Goal: Task Accomplishment & Management: Use online tool/utility

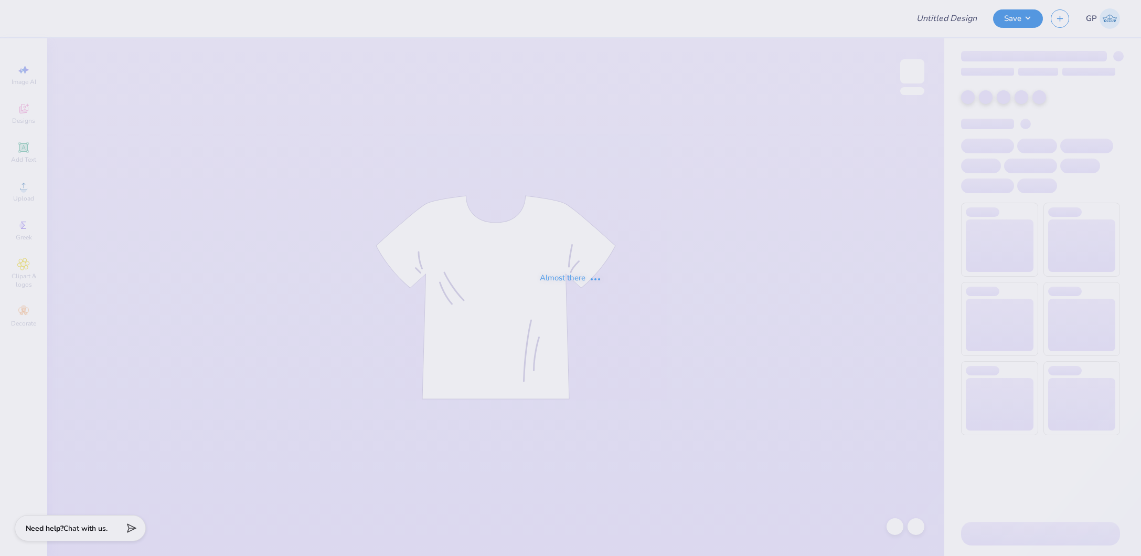
type input "Jordan Guancione : The University of Kentucky"
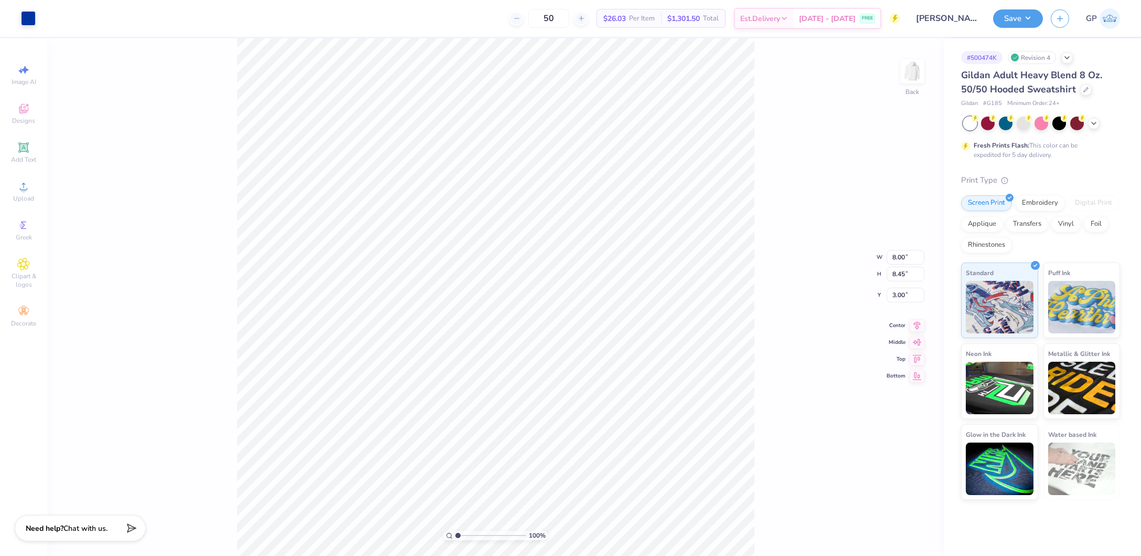
click at [757, 220] on div "100 % Back W 8.00 8.00 " H 8.45 8.45 " Y 3.00 3.00 " Center Middle Top Bottom" at bounding box center [495, 296] width 897 height 517
click at [30, 201] on span "Upload" at bounding box center [23, 198] width 21 height 8
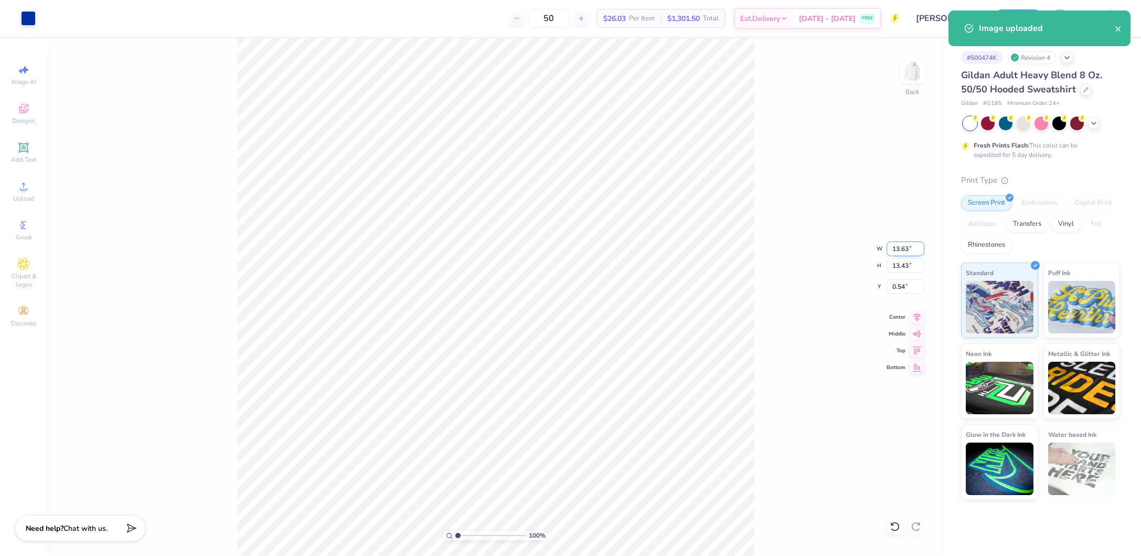
click at [902, 248] on input "13.63" at bounding box center [906, 248] width 38 height 15
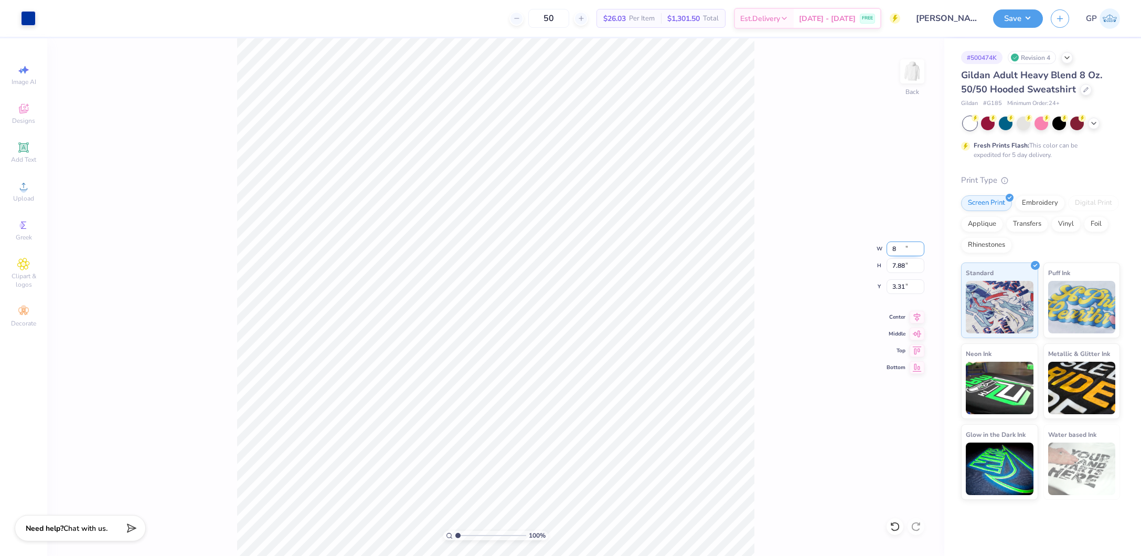
type input "8.00"
type input "7.88"
click at [901, 287] on input "3.31" at bounding box center [906, 286] width 38 height 15
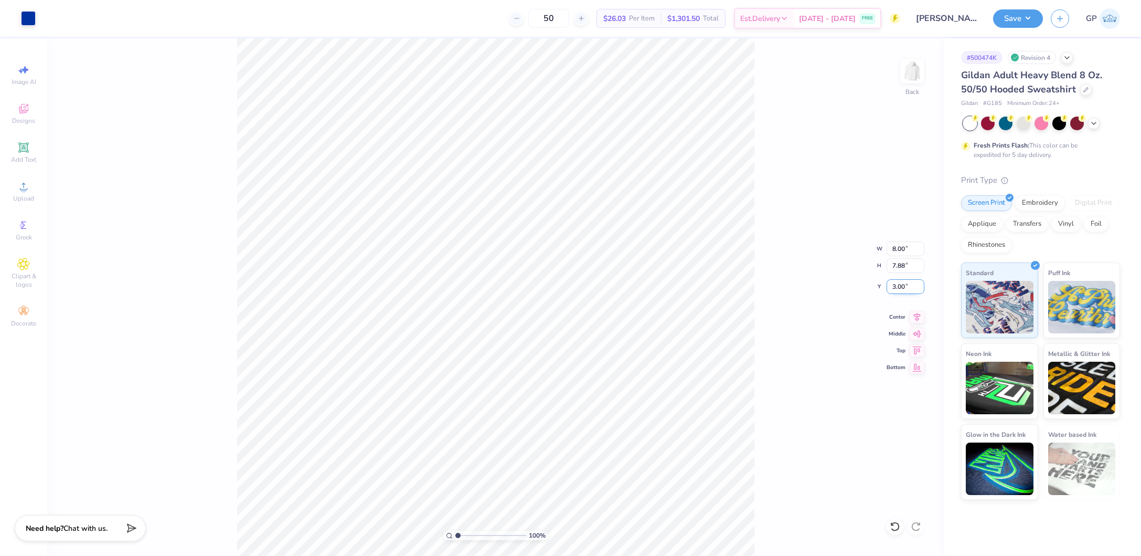
click at [912, 281] on input "3.00" at bounding box center [906, 286] width 38 height 15
type input "3"
click at [1014, 13] on button "Save" at bounding box center [1018, 17] width 50 height 18
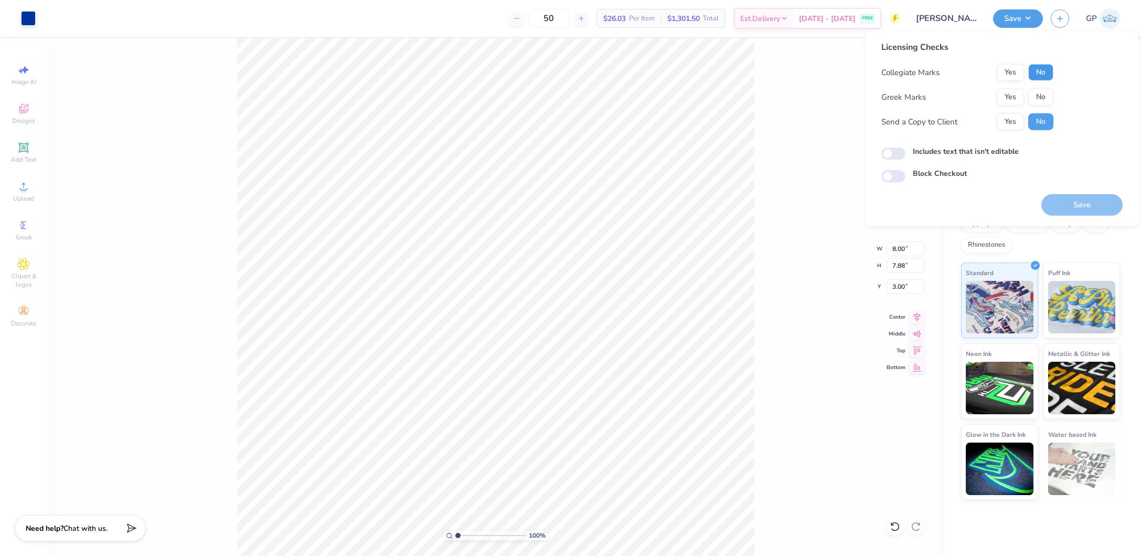
click at [1039, 67] on button "No" at bounding box center [1041, 72] width 25 height 17
click at [1038, 98] on button "No" at bounding box center [1041, 97] width 25 height 17
click at [887, 154] on input "Includes text that isn't editable" at bounding box center [894, 153] width 24 height 13
checkbox input "true"
click at [1053, 205] on button "Save" at bounding box center [1082, 205] width 81 height 22
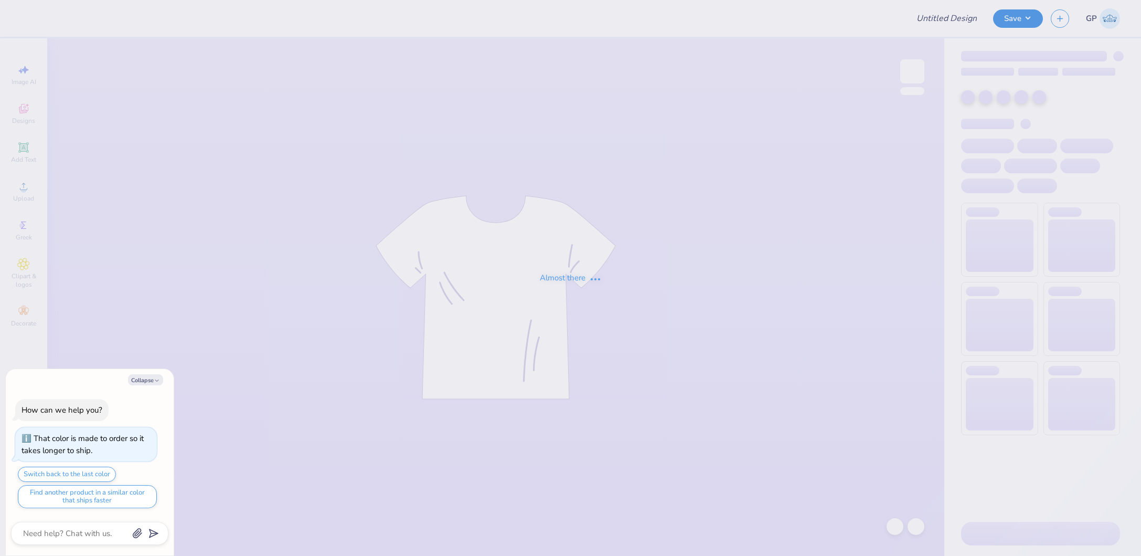
type textarea "x"
type input "Illmazing Shorts"
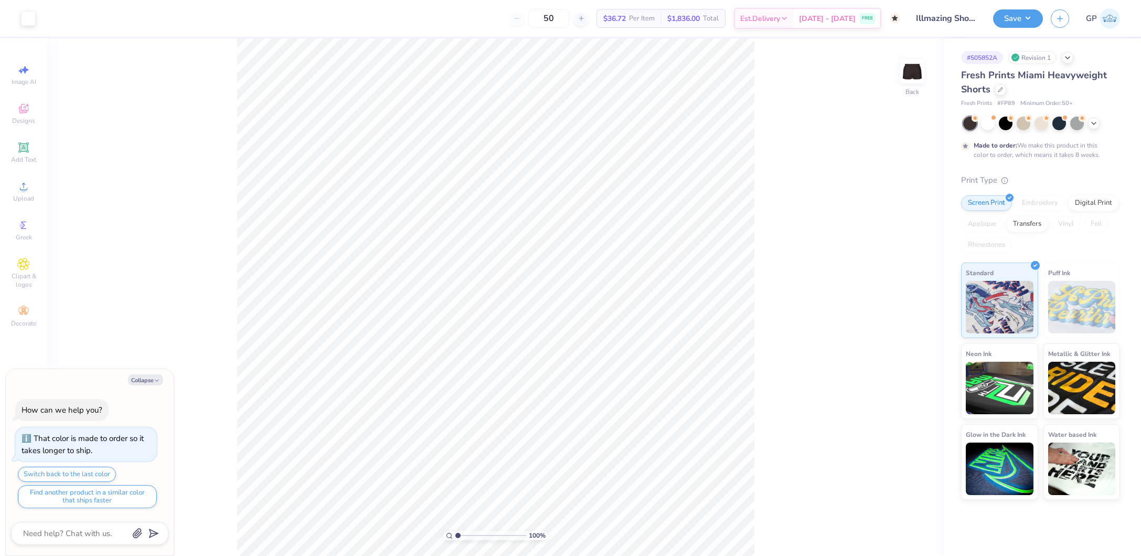
click at [1023, 232] on div "Screen Print Embroidery Digital Print Applique Transfers Vinyl Foil Rhinestones" at bounding box center [1040, 224] width 159 height 58
click at [1032, 223] on div "Transfers" at bounding box center [1028, 223] width 42 height 16
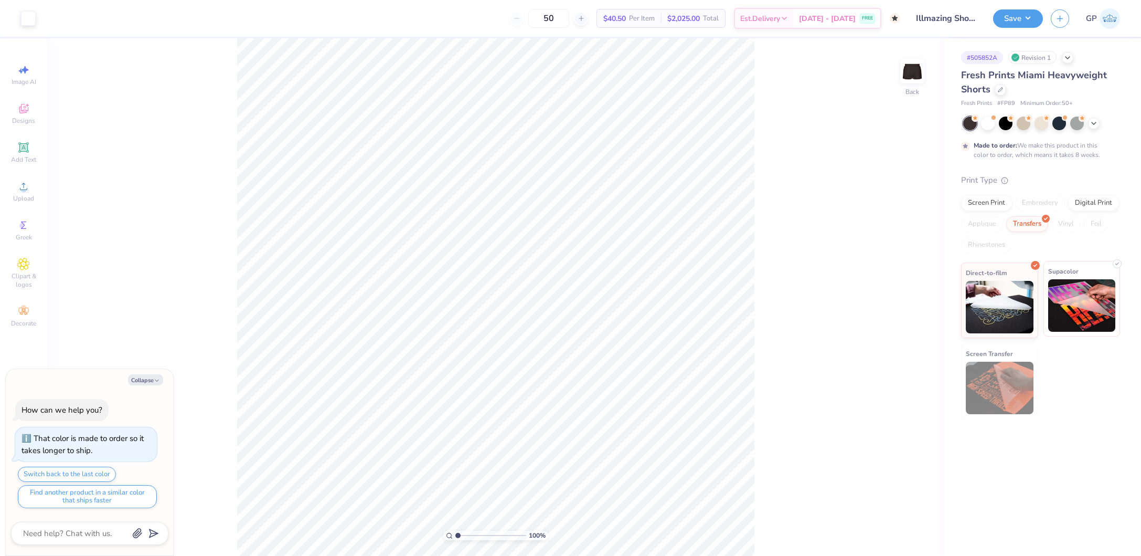
click at [1070, 279] on img at bounding box center [1083, 305] width 68 height 52
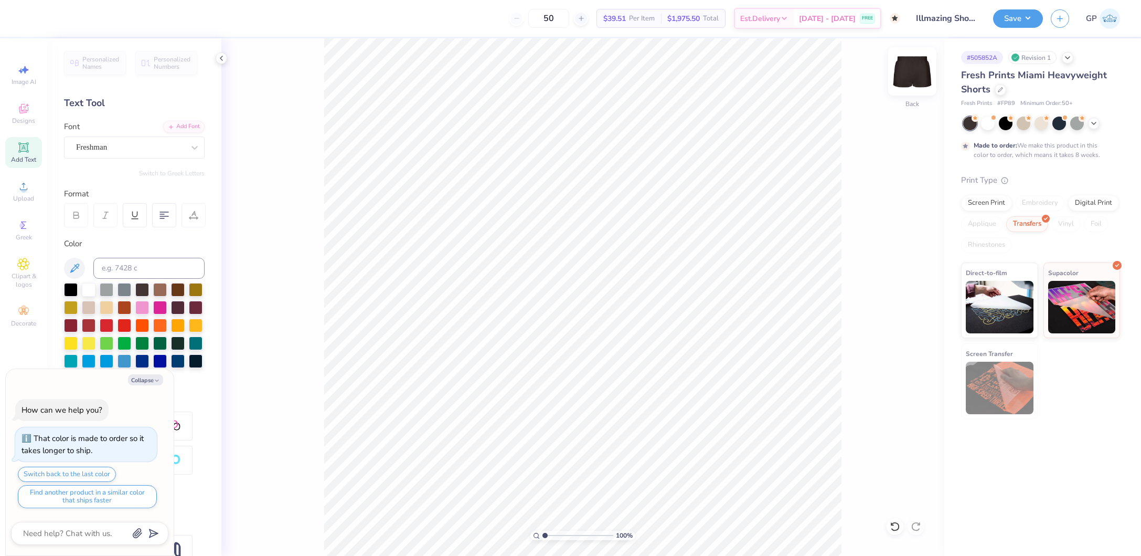
click at [902, 69] on img at bounding box center [913, 71] width 42 height 42
click at [926, 67] on div "100 % Front" at bounding box center [582, 296] width 723 height 517
click at [908, 71] on img at bounding box center [913, 71] width 42 height 42
click at [903, 79] on img at bounding box center [913, 71] width 42 height 42
type textarea "x"
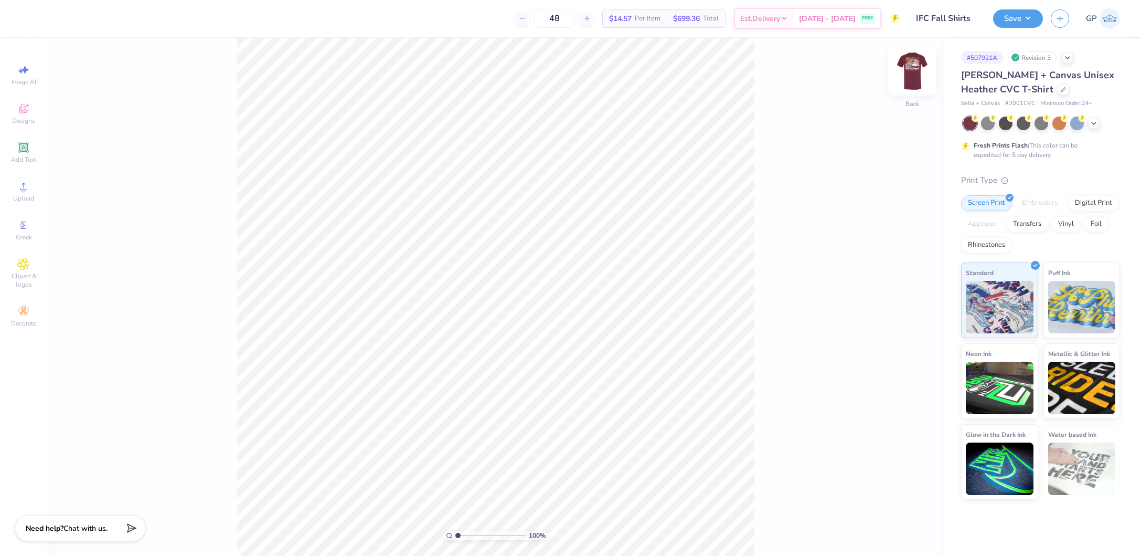
click at [918, 71] on img at bounding box center [913, 71] width 42 height 42
click at [13, 187] on div "Upload" at bounding box center [23, 191] width 37 height 31
click at [900, 252] on input "7.65" at bounding box center [906, 248] width 38 height 15
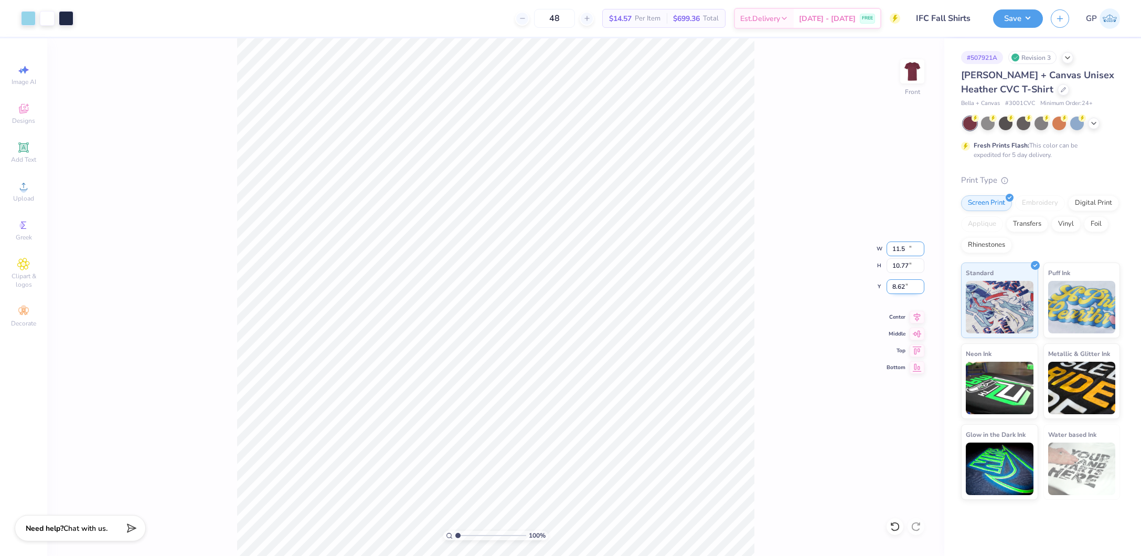
type input "11.50"
type input "10.77"
click at [905, 286] on input "8.62" at bounding box center [906, 286] width 38 height 15
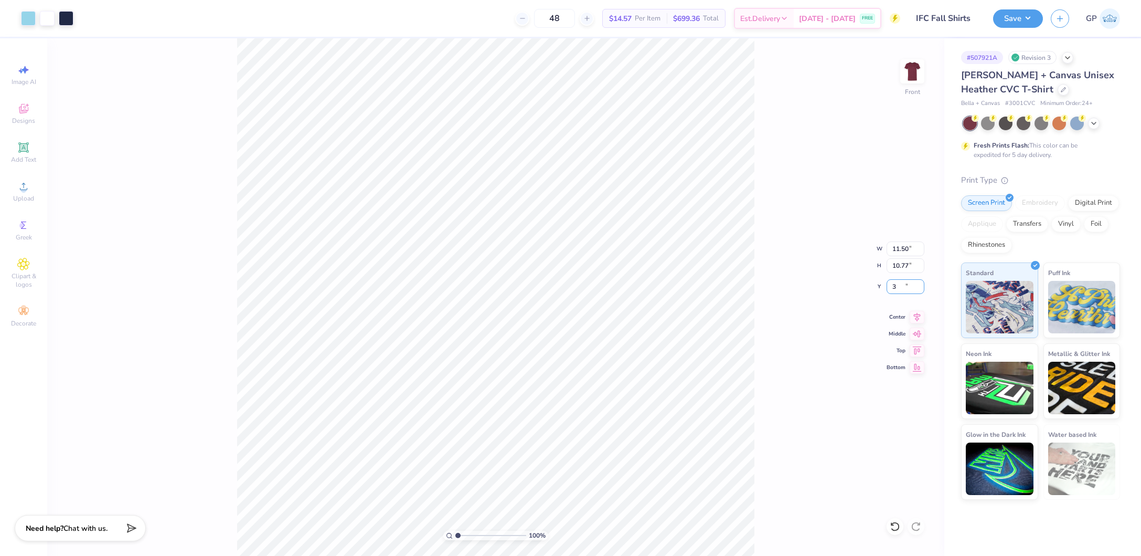
type input "3.00"
click at [802, 269] on div "100 % Front W 11.50 11.50 " H 10.77 10.77 " Y 3.00 3.00 " Center Middle Top Bot…" at bounding box center [495, 296] width 897 height 517
click at [1018, 20] on button "Save" at bounding box center [1018, 17] width 50 height 18
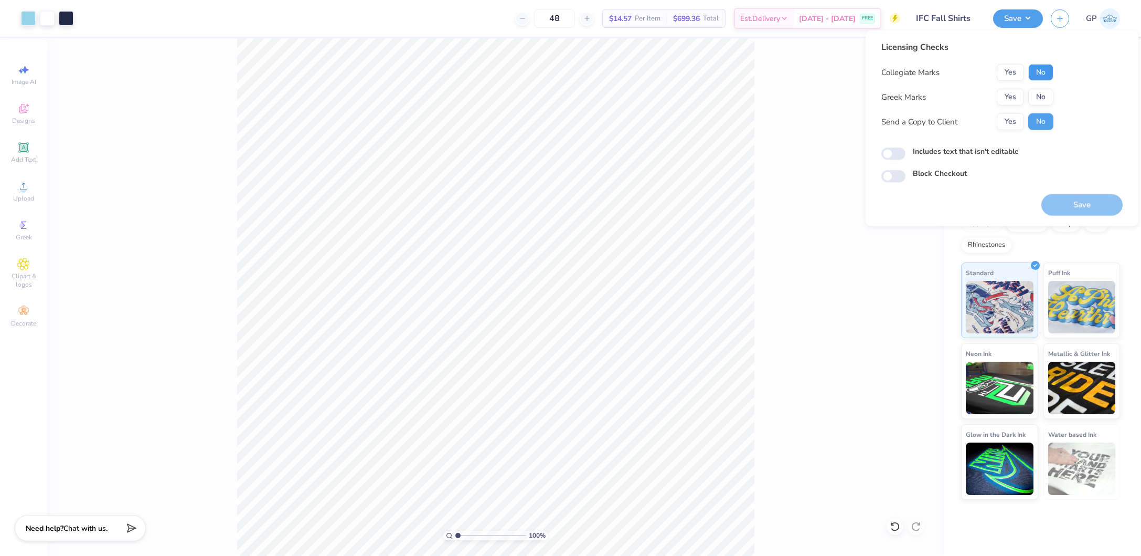
click at [1031, 65] on button "No" at bounding box center [1041, 72] width 25 height 17
click at [1001, 94] on button "Yes" at bounding box center [1010, 97] width 27 height 17
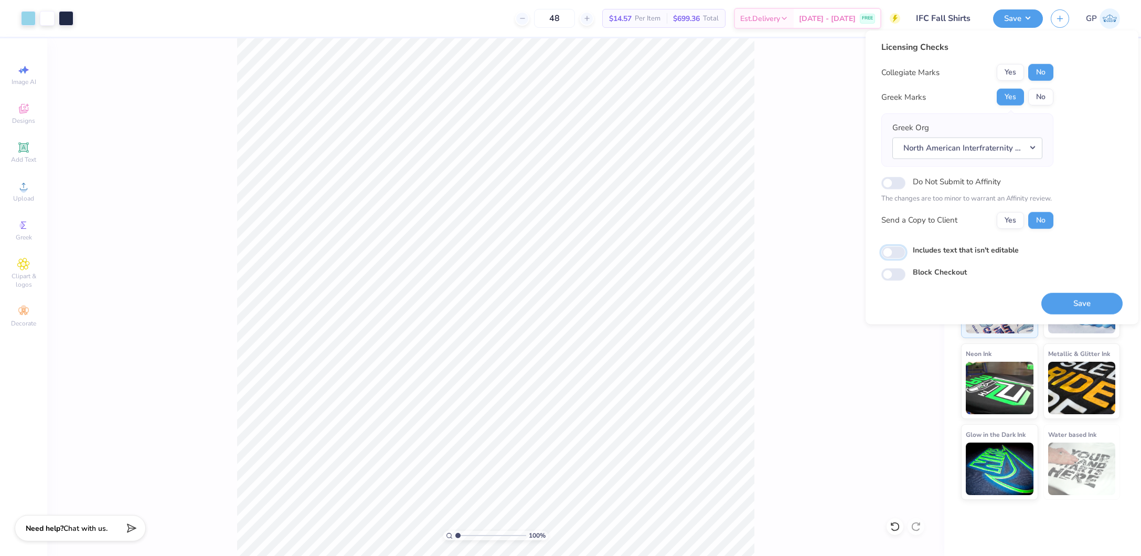
click at [898, 251] on input "Includes text that isn't editable" at bounding box center [894, 252] width 24 height 13
checkbox input "true"
click at [1011, 84] on div "Collegiate Marks Yes No Greek Marks Yes No Greek Org North American Interfrater…" at bounding box center [968, 146] width 172 height 165
click at [1012, 72] on button "Yes" at bounding box center [1010, 72] width 27 height 17
click at [1093, 298] on button "Save" at bounding box center [1082, 303] width 81 height 22
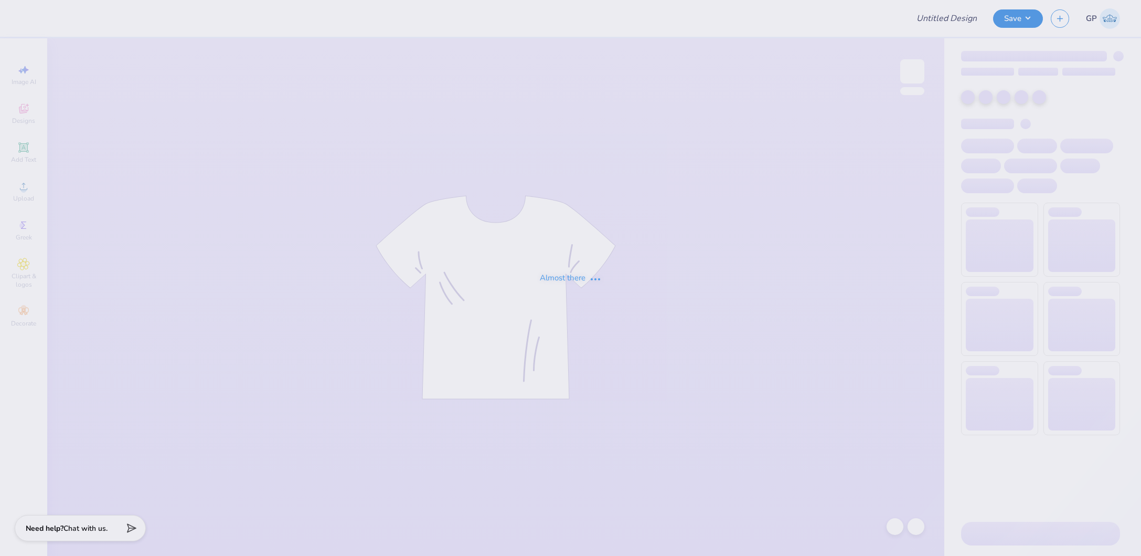
type input "[GEOGRAPHIC_DATA][US_STATE] at [GEOGRAPHIC_DATA] : [PERSON_NAME]"
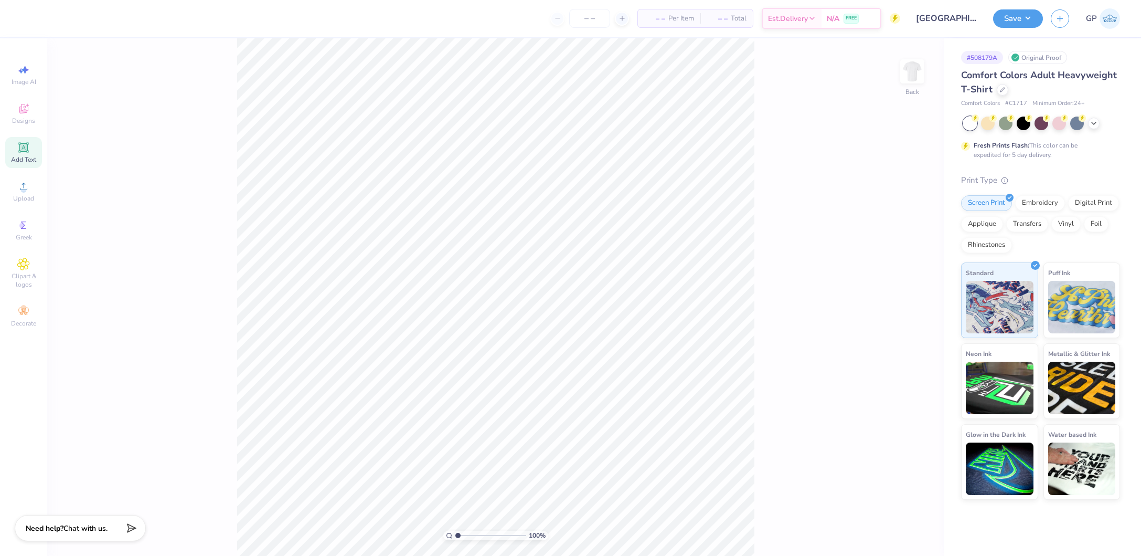
click at [30, 153] on div "Add Text" at bounding box center [23, 152] width 37 height 31
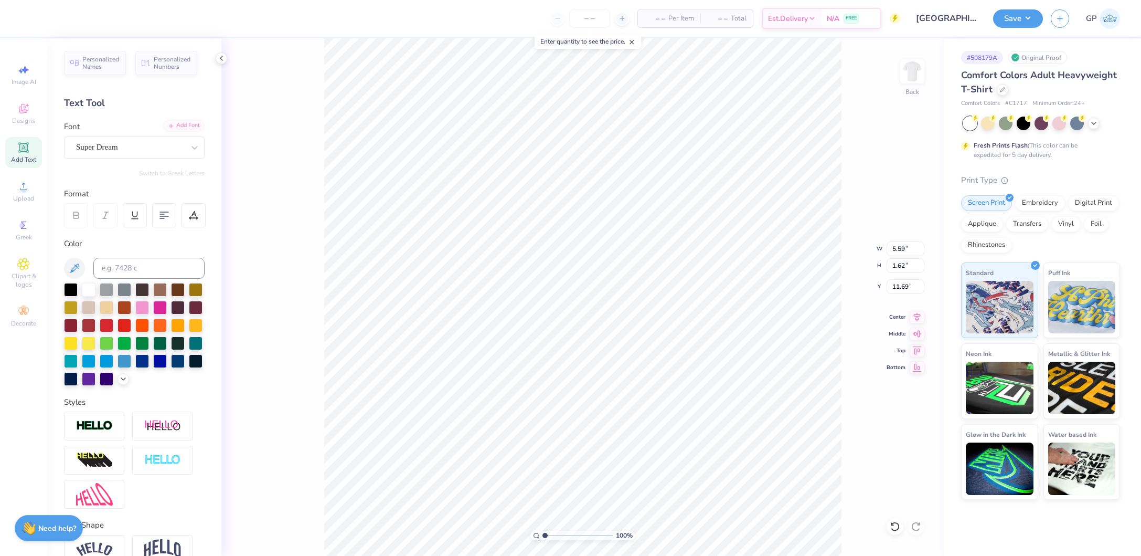
click at [169, 127] on div "Add Font" at bounding box center [183, 126] width 41 height 12
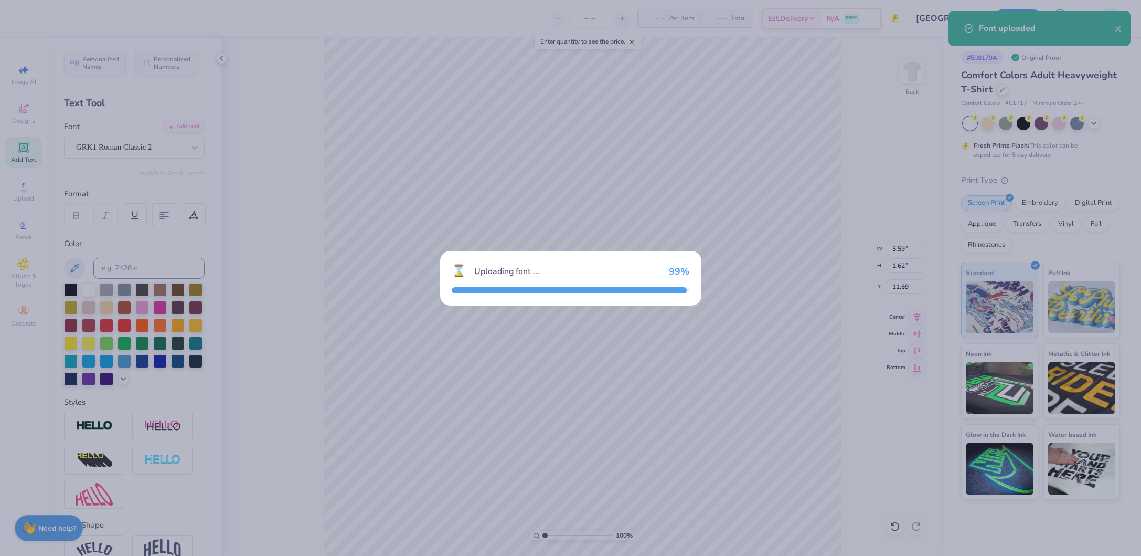
type input "6.59"
type input "1.79"
type input "11.60"
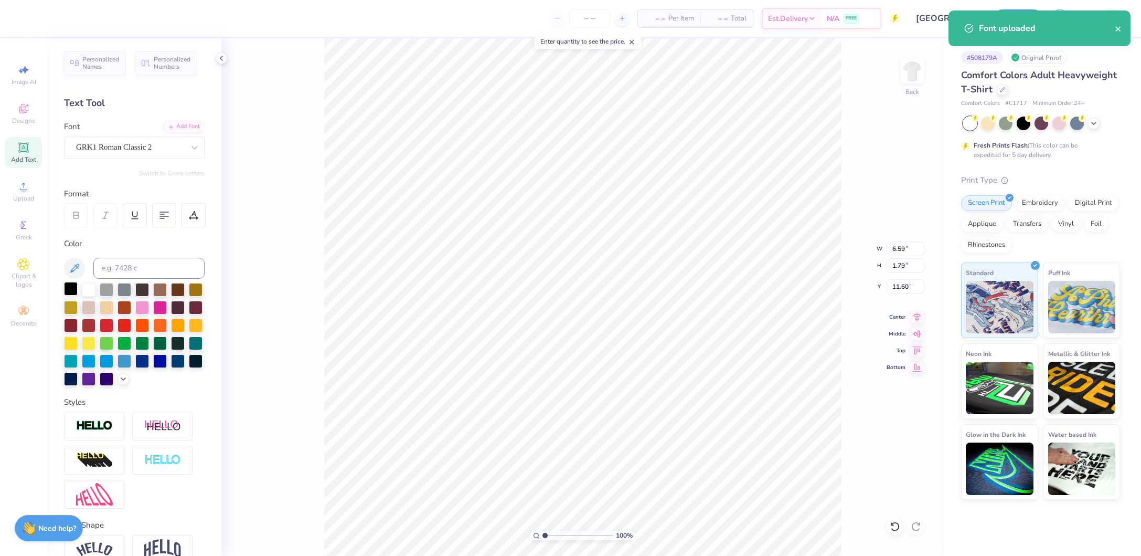
click at [72, 290] on div at bounding box center [71, 289] width 14 height 14
type textarea "TEXT"
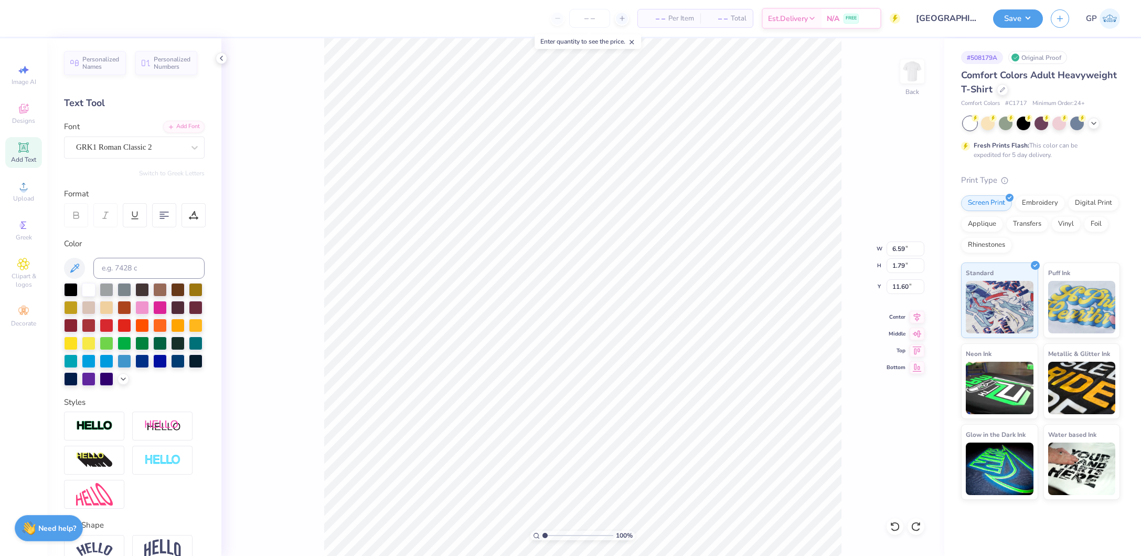
paste textarea
type textarea "PBW"
type input "5.47"
type input "1.71"
type input "11.64"
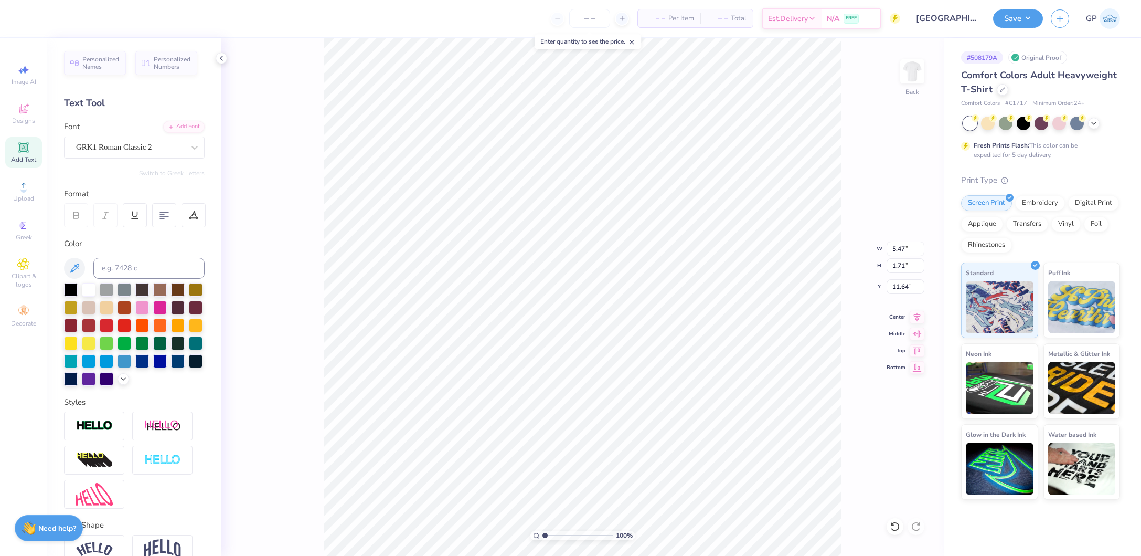
scroll to position [13, 2]
type textarea "PBF"
type input "5.43"
type input "1.68"
type input "3.58"
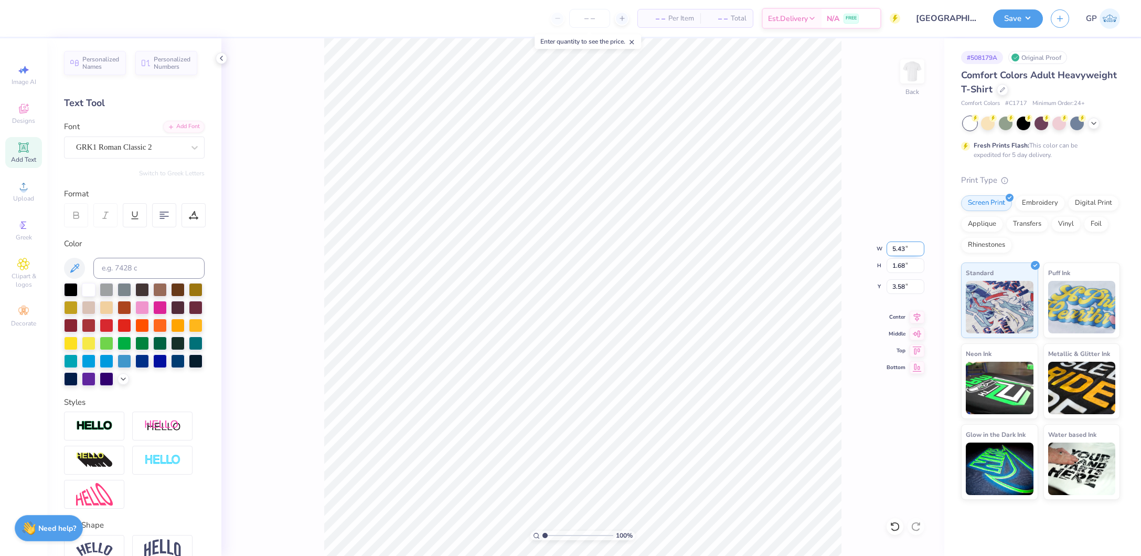
click at [902, 245] on input "5.43" at bounding box center [906, 248] width 38 height 15
type input "3.00"
type input "0.93"
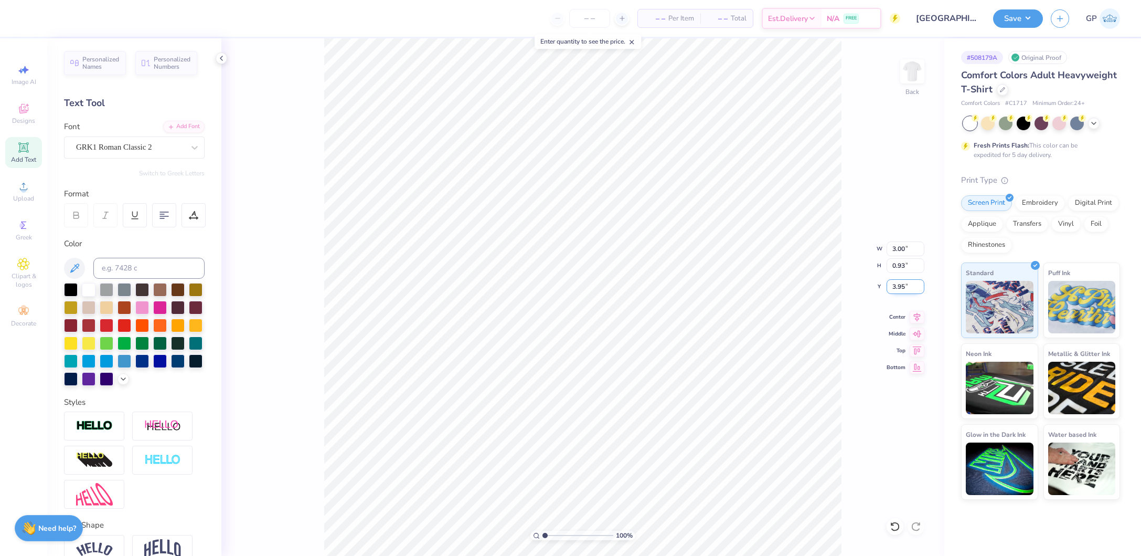
click at [903, 291] on input "3.95" at bounding box center [906, 286] width 38 height 15
type input "3.00"
click at [905, 240] on div "100 % Back W 3.00 3.00 " H 0.93 0.93 " Y 3.00 3.00 " Center Middle Top Bottom" at bounding box center [582, 296] width 723 height 517
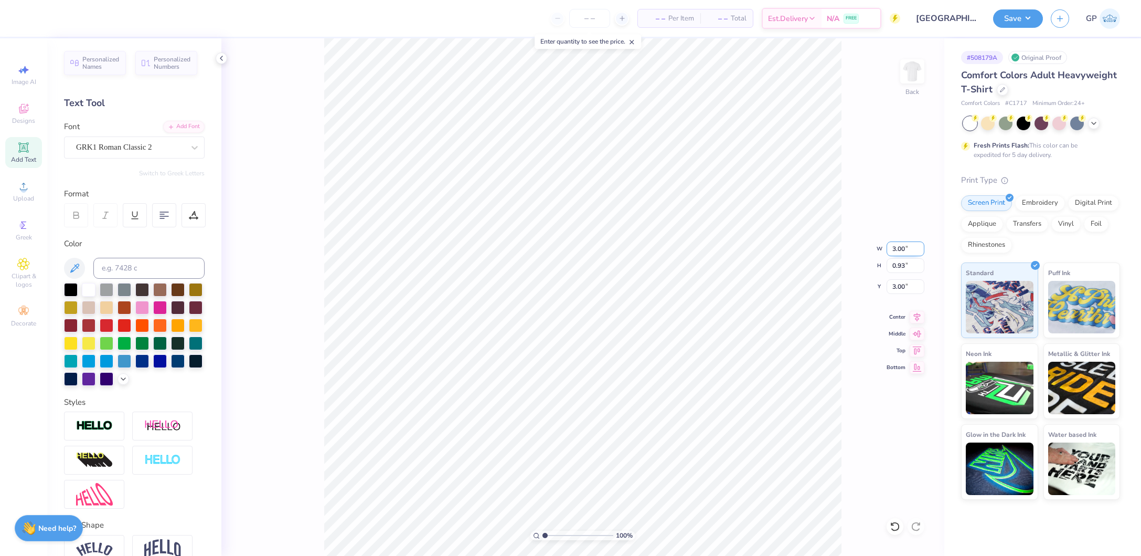
click at [895, 246] on input "3.00" at bounding box center [906, 248] width 38 height 15
type input "3.50"
type input "1.08"
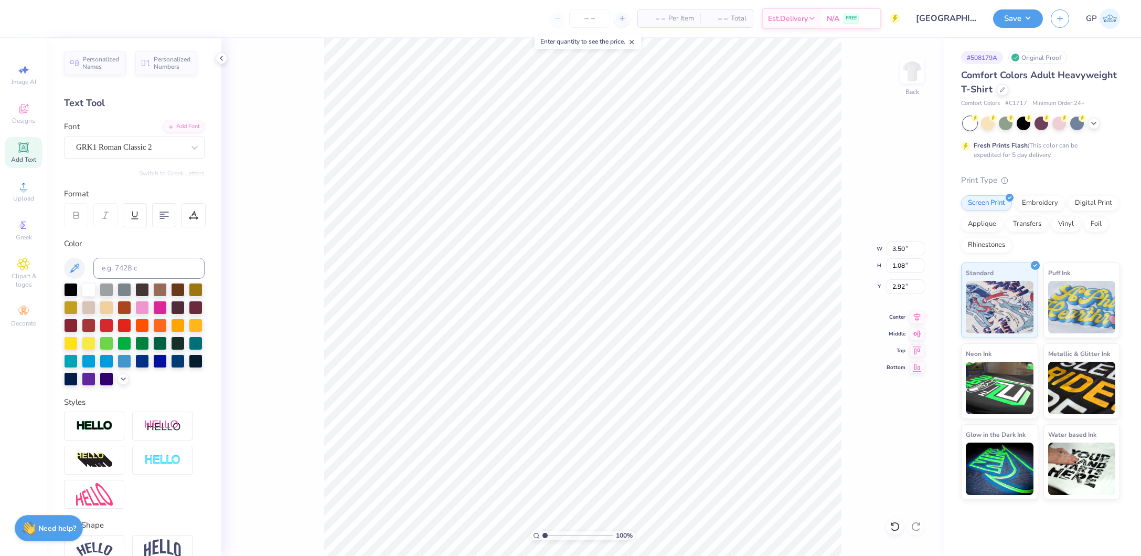
type input "3.00"
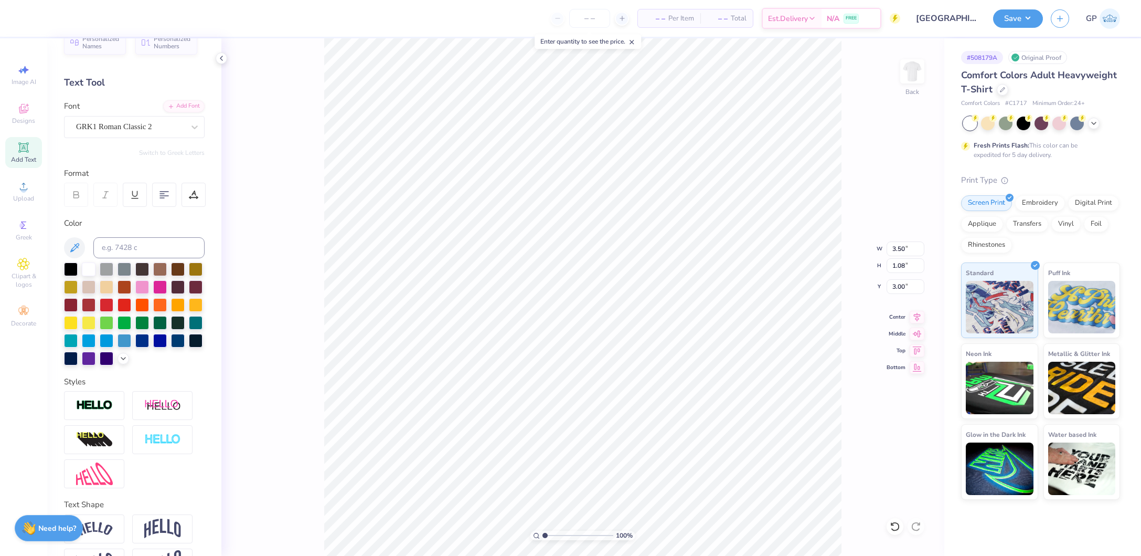
click at [84, 365] on div at bounding box center [134, 313] width 141 height 103
click at [119, 362] on icon at bounding box center [123, 357] width 8 height 8
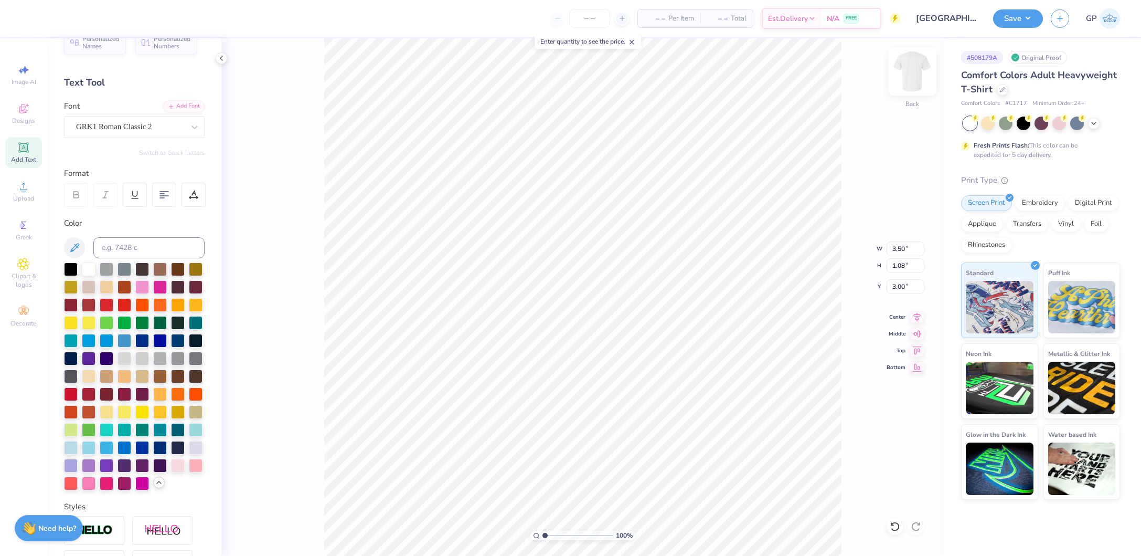
click at [906, 68] on img at bounding box center [913, 71] width 42 height 42
click at [18, 183] on icon at bounding box center [23, 186] width 13 height 13
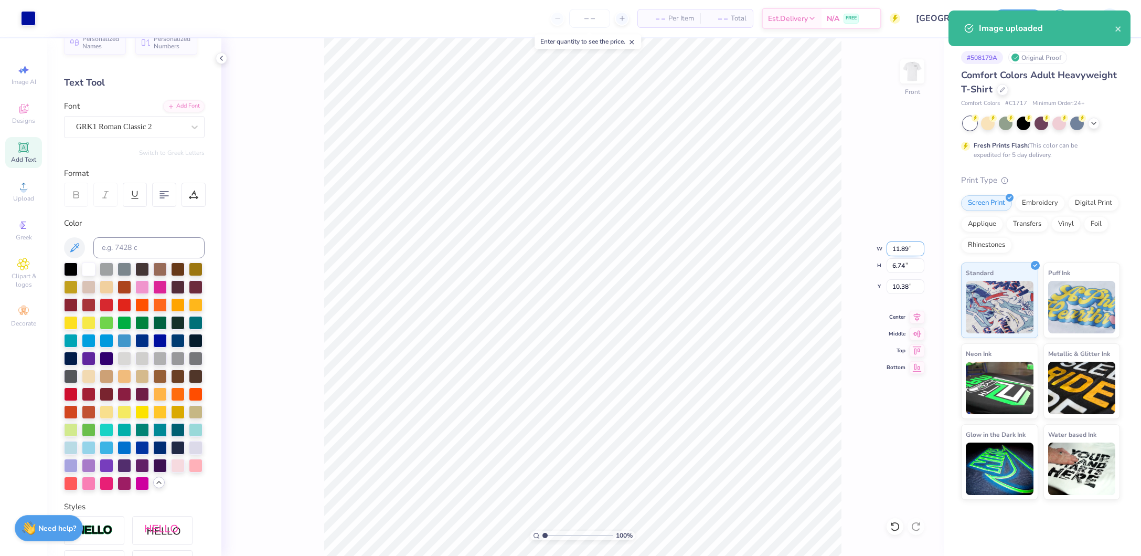
click at [897, 245] on input "11.89" at bounding box center [906, 248] width 38 height 15
type input "12.00"
type input "6.80"
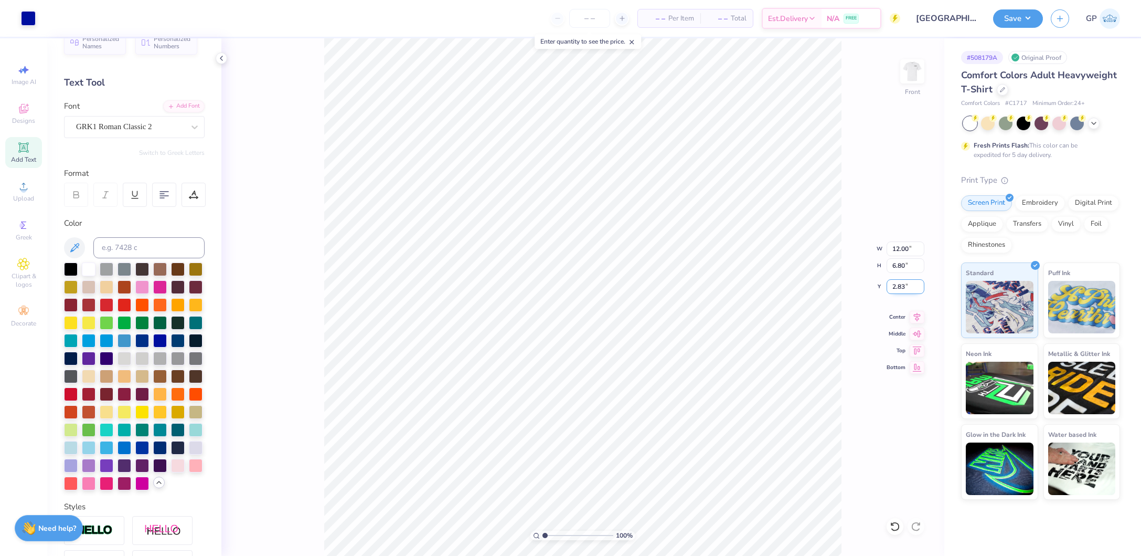
click at [892, 281] on input "2.83" at bounding box center [906, 286] width 38 height 15
type input "3.00"
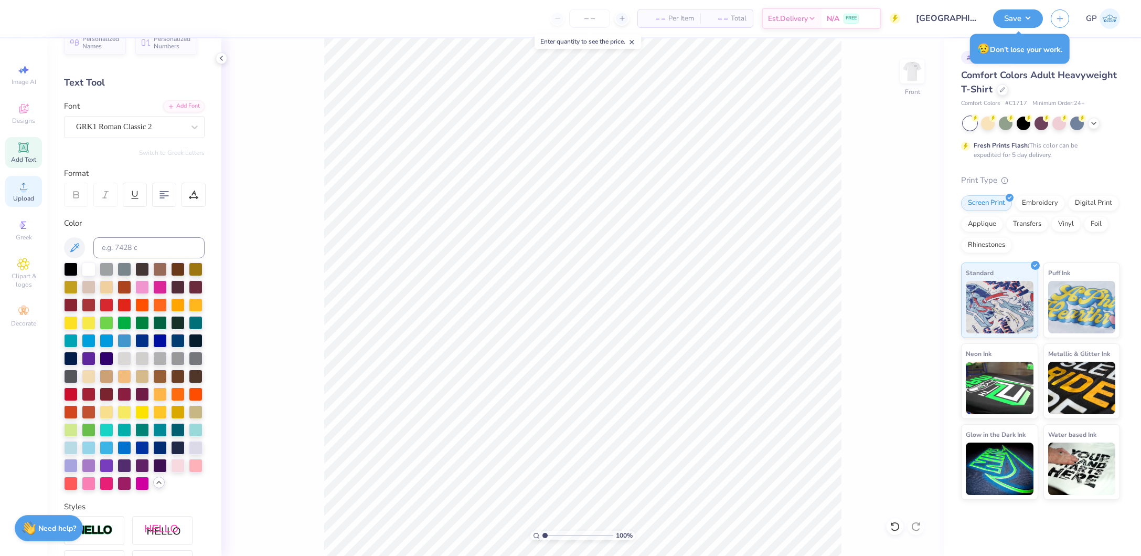
click at [33, 188] on div "Upload" at bounding box center [23, 191] width 37 height 31
click at [24, 194] on div "Upload" at bounding box center [23, 191] width 37 height 31
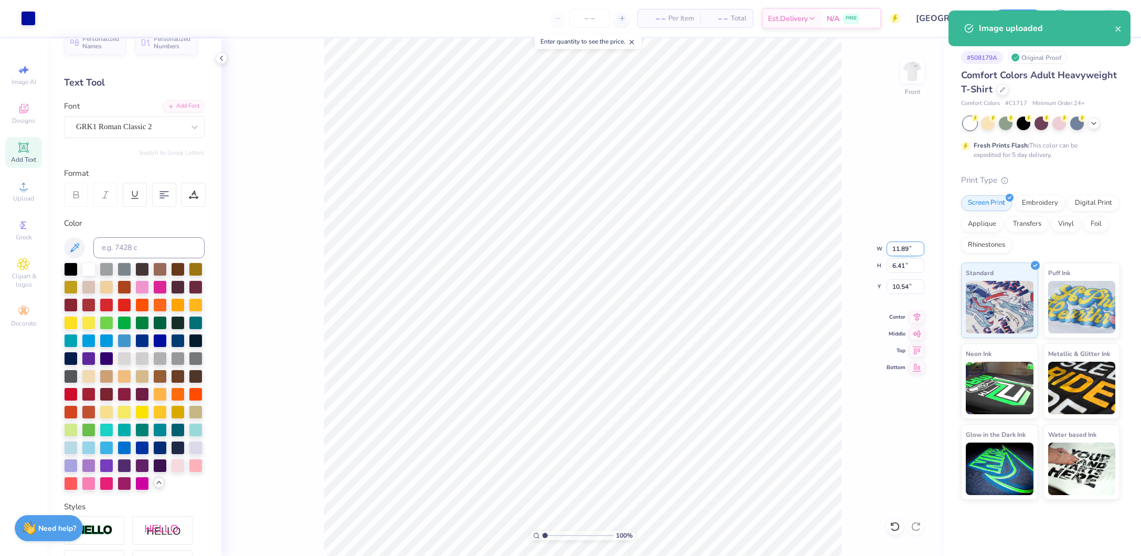
click at [904, 252] on input "11.89" at bounding box center [906, 248] width 38 height 15
type input "12.00"
type input "6.47"
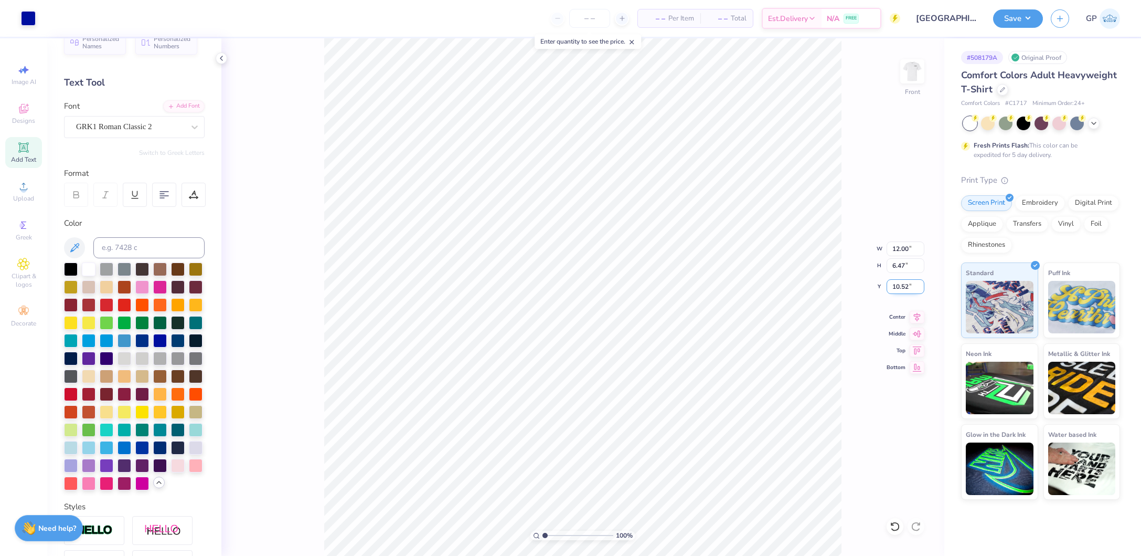
click at [890, 286] on input "10.52" at bounding box center [906, 286] width 38 height 15
type input "3.00"
click at [909, 62] on img at bounding box center [913, 71] width 42 height 42
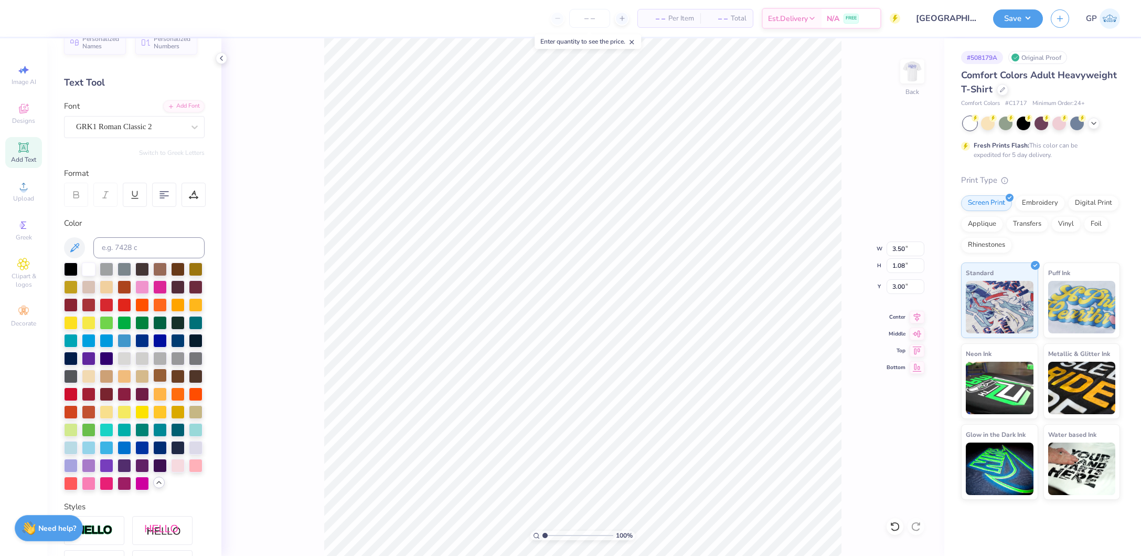
scroll to position [71, 0]
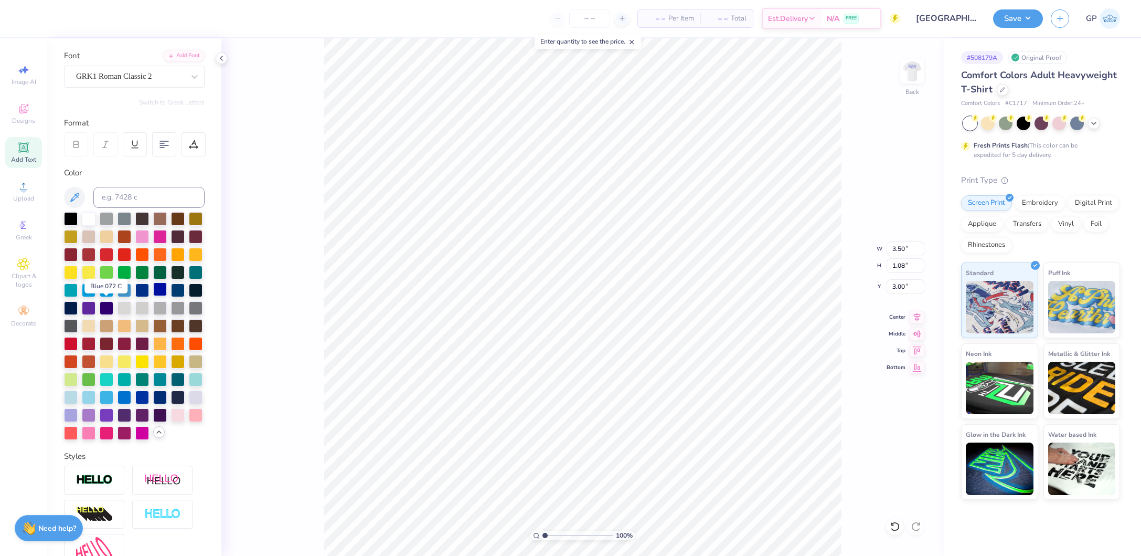
click at [153, 296] on div at bounding box center [160, 289] width 14 height 14
click at [917, 88] on img at bounding box center [913, 71] width 42 height 42
click at [1021, 12] on button "Save" at bounding box center [1018, 17] width 50 height 18
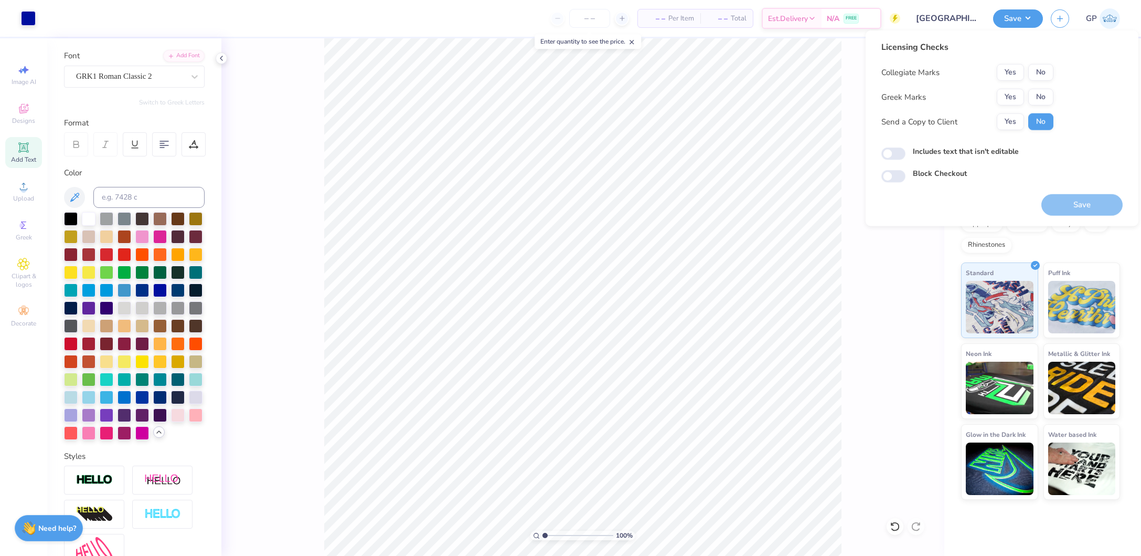
click at [1042, 61] on div "Licensing Checks Collegiate Marks Yes No Greek Marks Yes No Send a Copy to Clie…" at bounding box center [968, 89] width 172 height 97
click at [1037, 69] on button "No" at bounding box center [1041, 72] width 25 height 17
click at [995, 101] on div "Greek Marks Yes No" at bounding box center [968, 97] width 172 height 17
click at [1008, 96] on button "Yes" at bounding box center [1010, 97] width 27 height 17
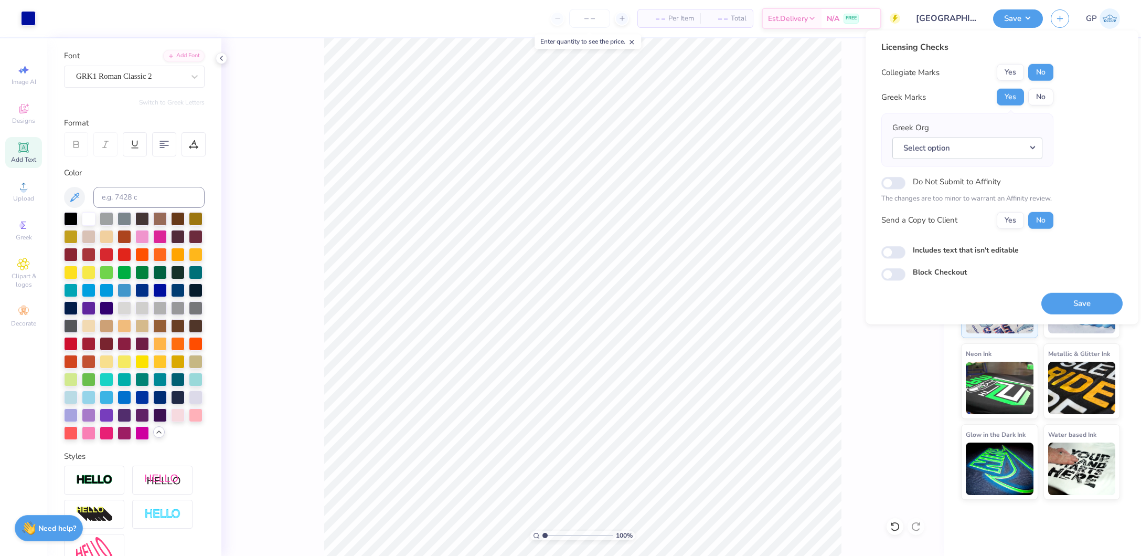
click at [963, 136] on div "Greek Org Select option" at bounding box center [968, 140] width 150 height 37
click at [960, 141] on button "Select option" at bounding box center [968, 148] width 150 height 22
click at [948, 260] on link "Pi Beta Phi" at bounding box center [968, 261] width 142 height 17
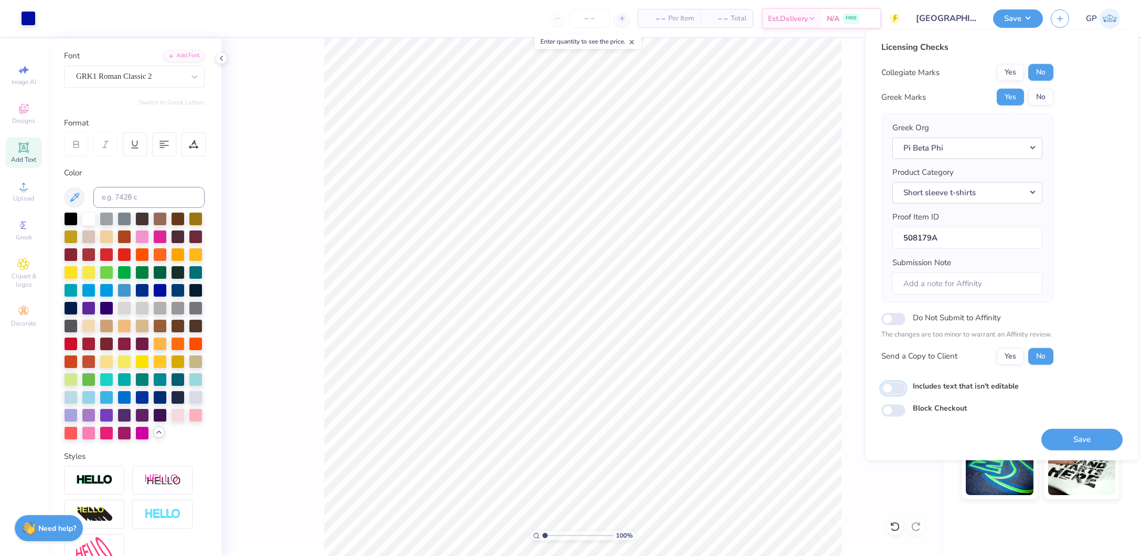
click at [896, 389] on input "Includes text that isn't editable" at bounding box center [894, 388] width 24 height 13
checkbox input "true"
click at [1091, 437] on button "Save" at bounding box center [1082, 439] width 81 height 22
